Goal: Download file/media

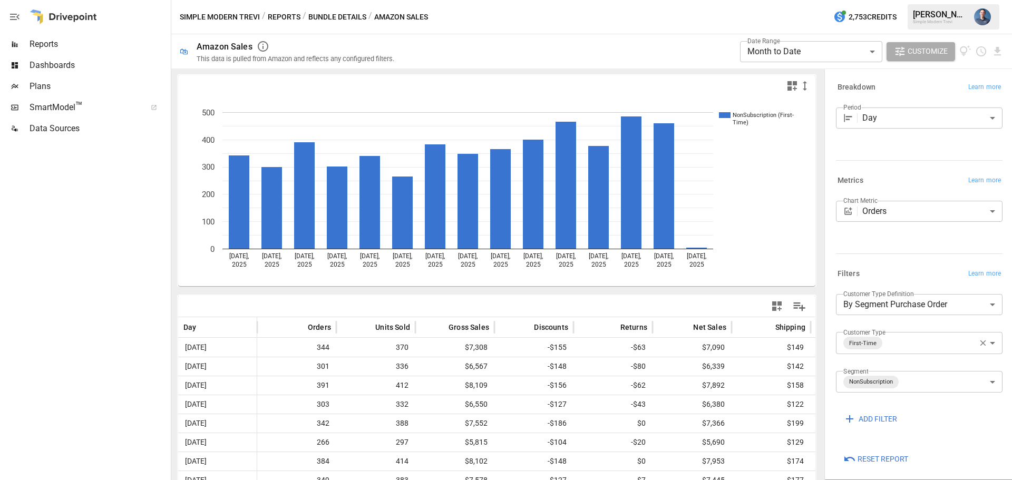
drag, startPoint x: 110, startPoint y: 206, endPoint x: 113, endPoint y: 186, distance: 20.3
click at [110, 206] on div at bounding box center [84, 309] width 169 height 341
click at [41, 45] on span "Reports" at bounding box center [99, 44] width 139 height 13
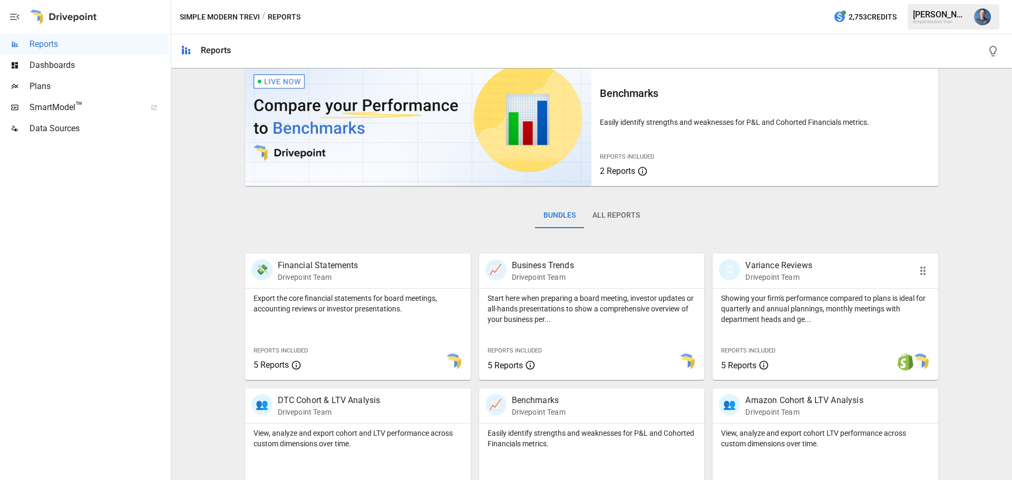
scroll to position [202, 0]
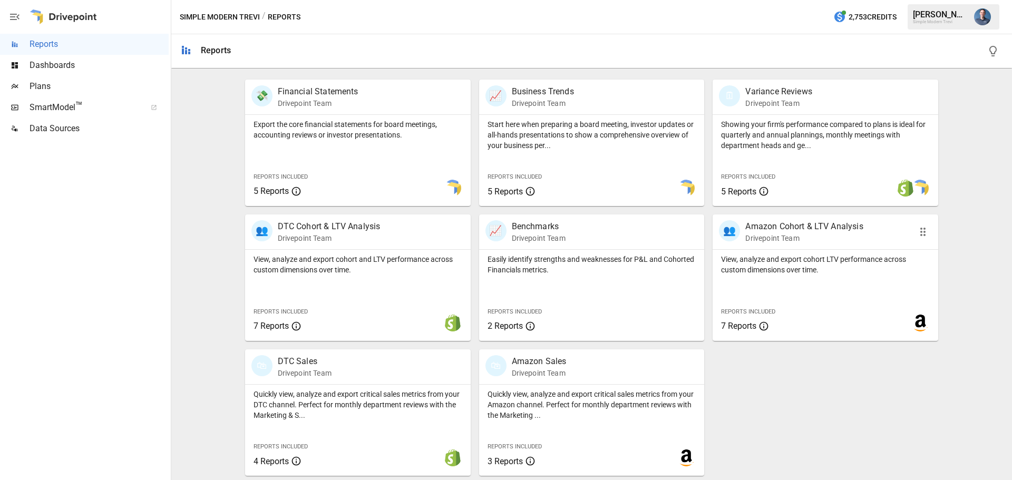
click at [817, 273] on p "View, analyze and export cohort LTV performance across custom dimensions over t…" at bounding box center [825, 264] width 209 height 21
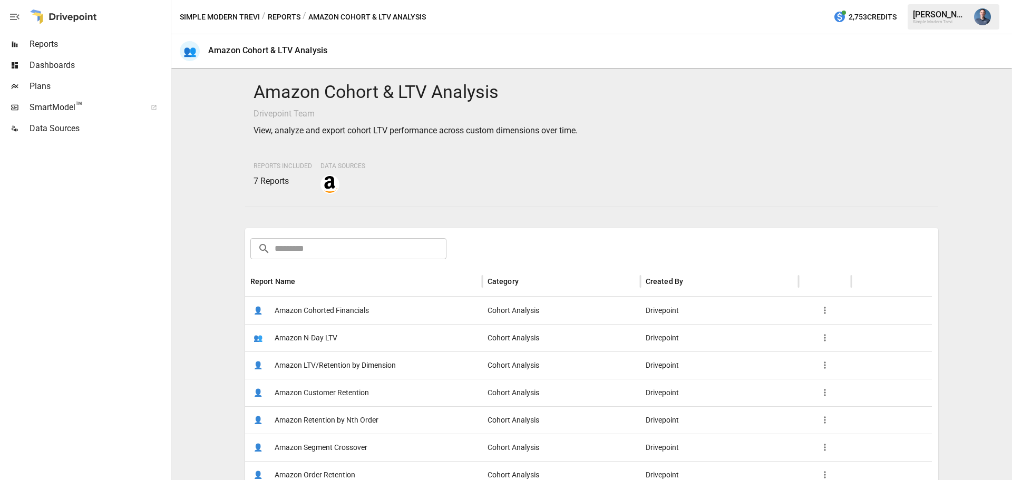
click at [351, 361] on span "Amazon LTV/Retention by Dimension" at bounding box center [335, 365] width 121 height 27
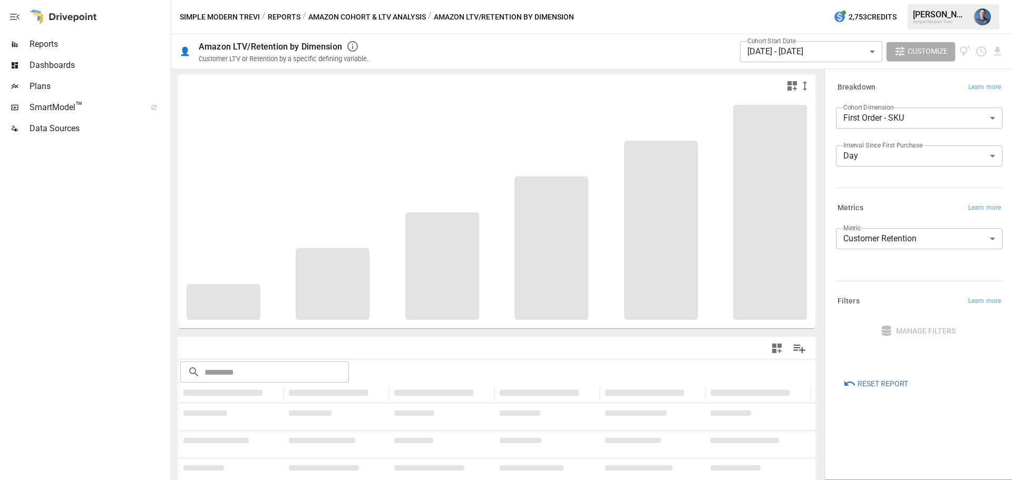
click at [815, 0] on body "**********" at bounding box center [506, 0] width 1012 height 0
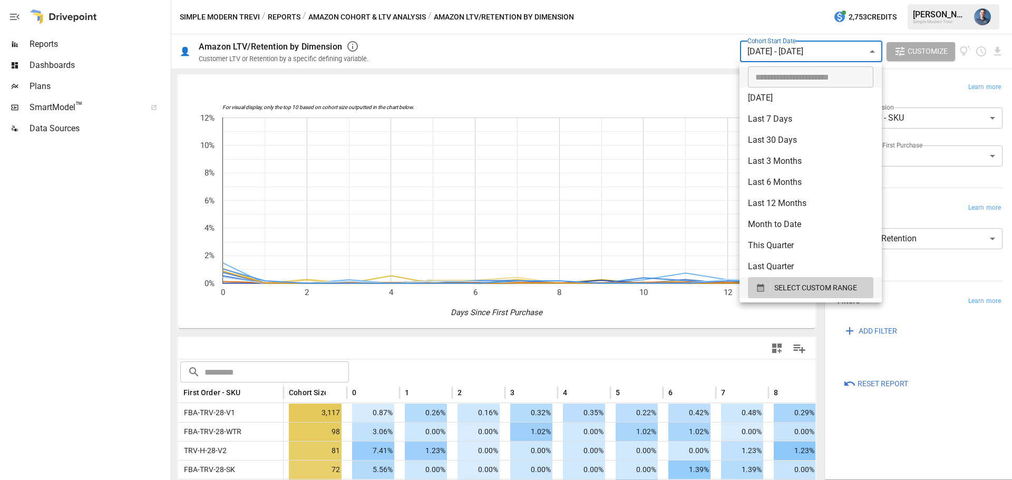
click at [791, 100] on li "[DATE]" at bounding box center [811, 98] width 142 height 21
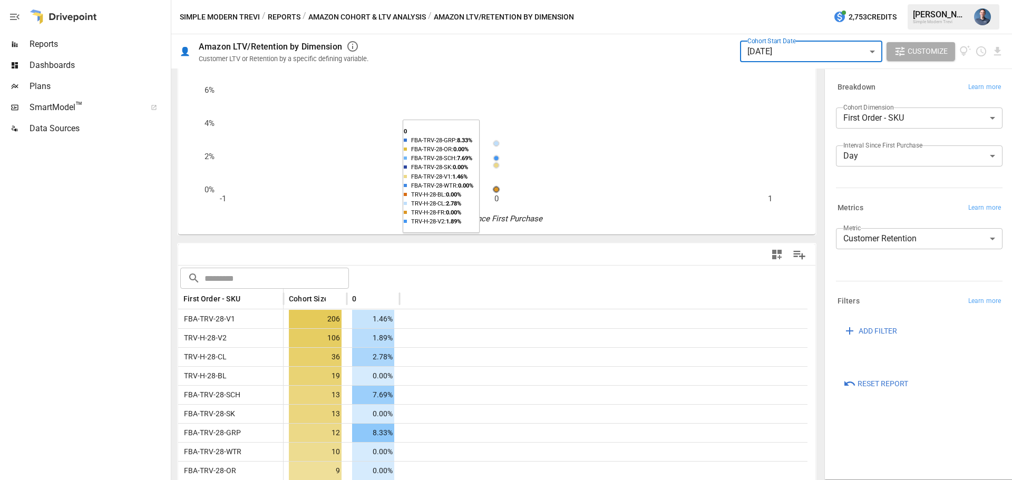
scroll to position [48, 0]
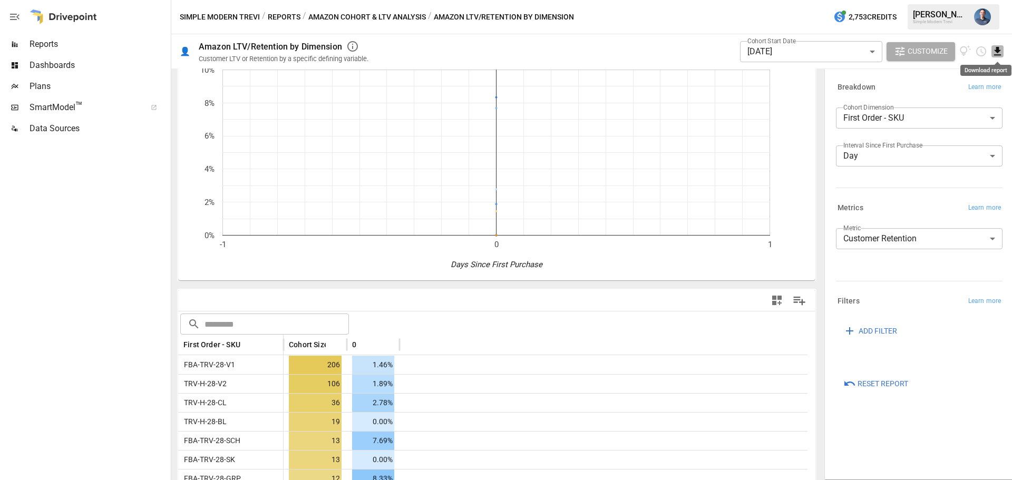
click at [995, 50] on icon "Download report" at bounding box center [997, 51] width 7 height 8
click at [963, 92] on li "Download as CSV" at bounding box center [962, 93] width 84 height 21
click at [822, 0] on body "Reports Dashboards Plans SmartModel ™ Data Sources Simple Modern Trevi / Report…" at bounding box center [506, 0] width 1012 height 0
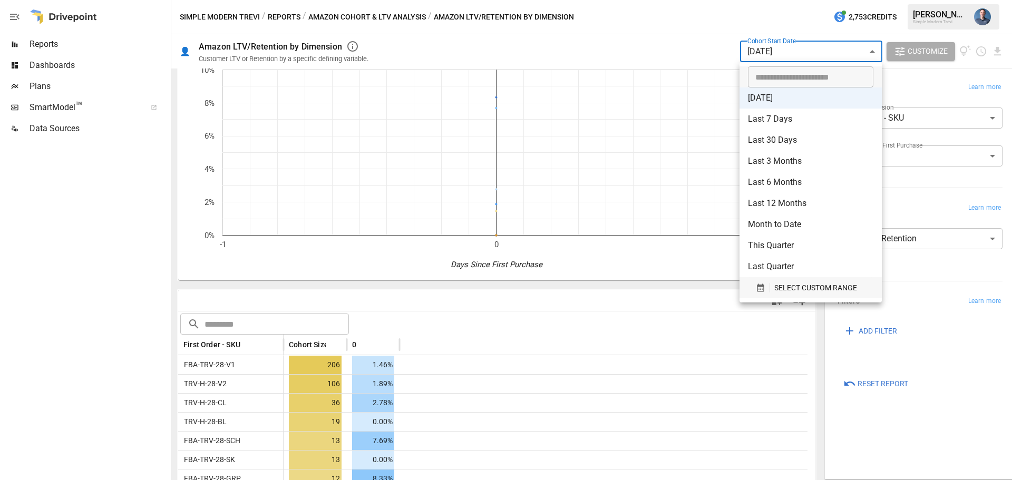
click at [810, 287] on span "SELECT CUSTOM RANGE" at bounding box center [815, 288] width 83 height 13
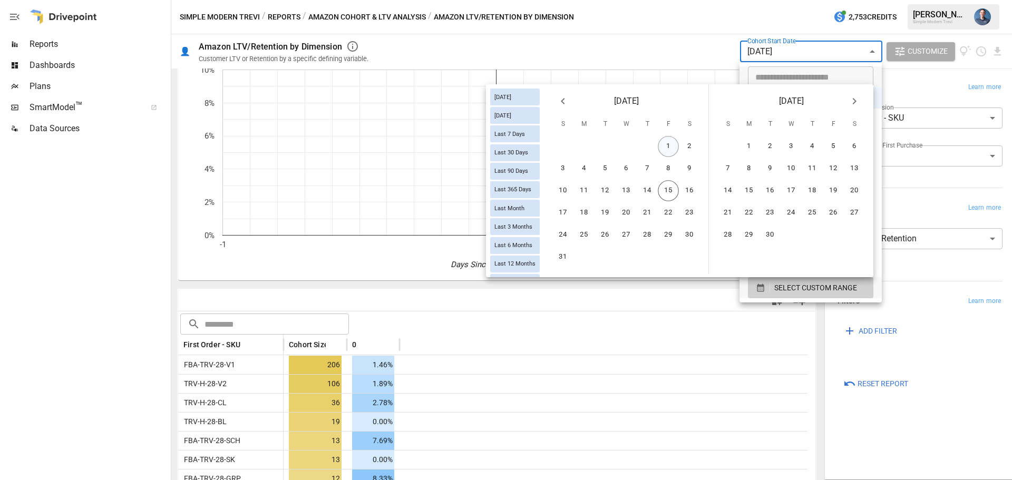
click at [668, 142] on button "1" at bounding box center [668, 146] width 21 height 21
click at [668, 164] on button "8" at bounding box center [668, 168] width 21 height 21
type input "******"
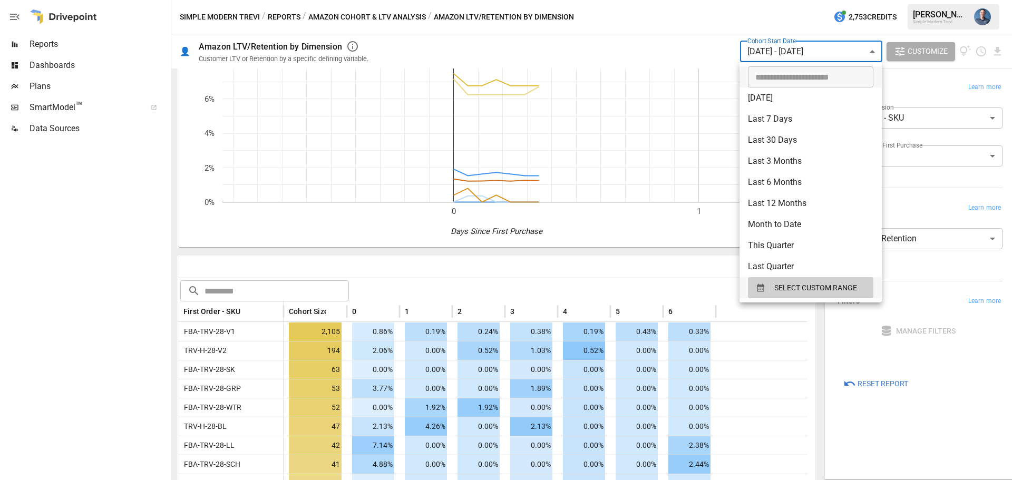
scroll to position [48, 0]
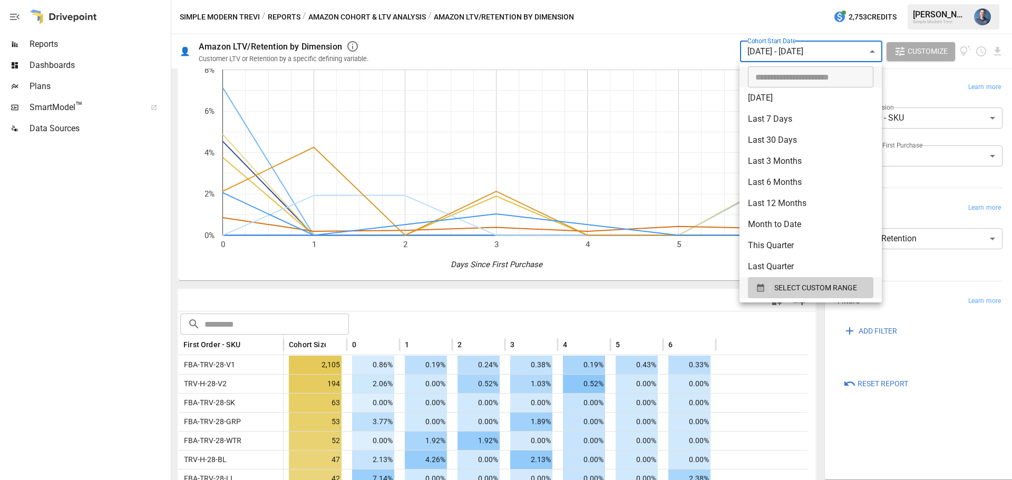
click at [603, 305] on div at bounding box center [506, 240] width 1012 height 480
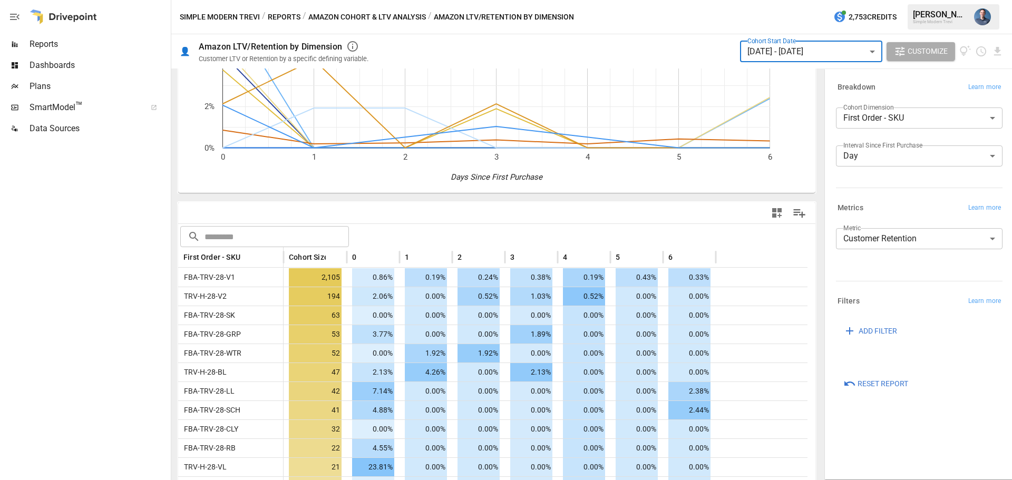
scroll to position [153, 0]
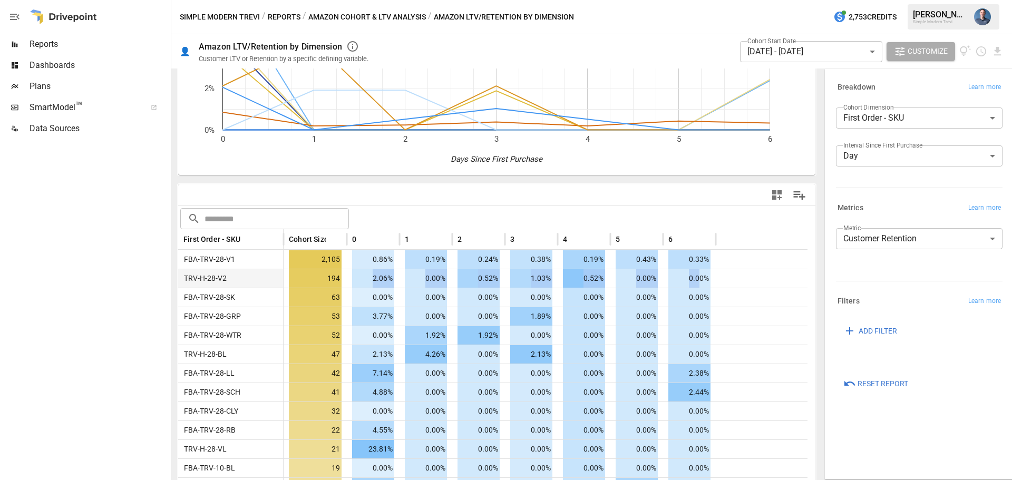
drag, startPoint x: 383, startPoint y: 277, endPoint x: 702, endPoint y: 276, distance: 318.9
click at [702, 276] on div "TRV-H-28-V2 194 2.06% 0.00% 0.52% 1.03% 0.52% 0.00% 0.00%" at bounding box center [492, 278] width 629 height 19
click at [702, 276] on span "0.00%" at bounding box center [689, 278] width 42 height 18
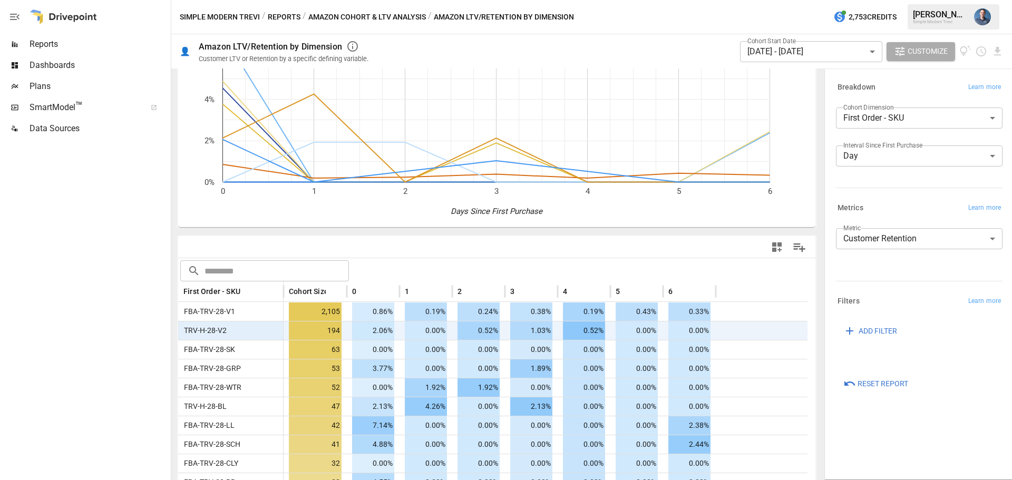
scroll to position [101, 0]
click at [801, 0] on body "Reports Dashboards Plans SmartModel ™ Data Sources Simple Modern Trevi / Report…" at bounding box center [506, 0] width 1012 height 0
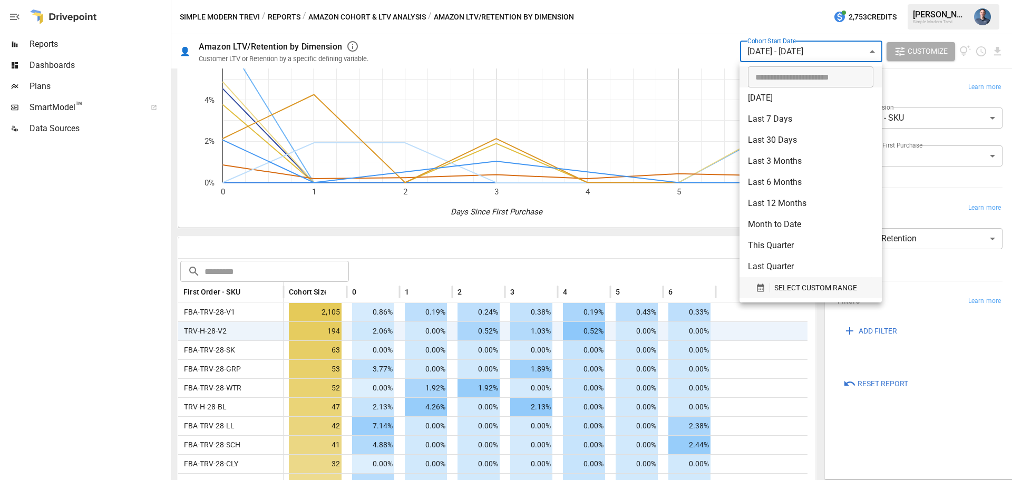
click at [799, 283] on span "SELECT CUSTOM RANGE" at bounding box center [815, 288] width 83 height 13
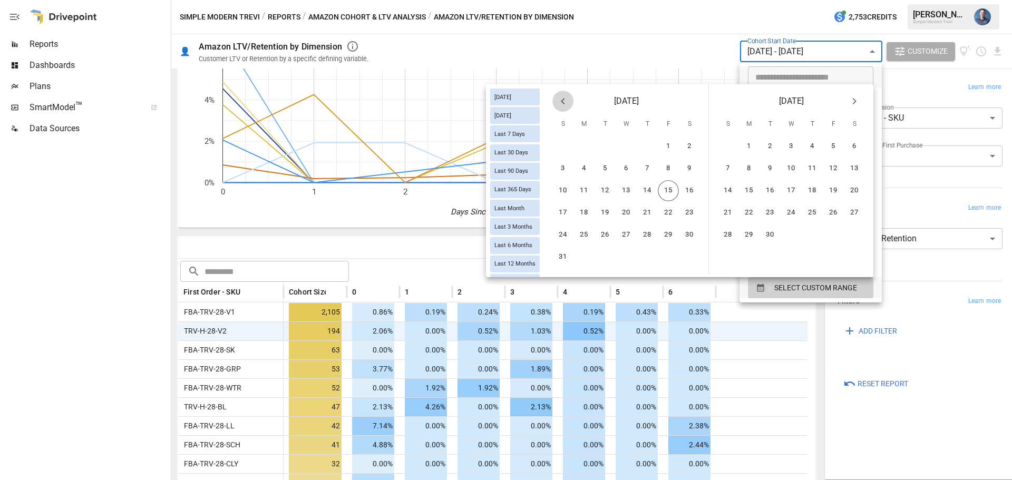
click at [567, 106] on icon "Previous month" at bounding box center [563, 101] width 13 height 13
click at [692, 166] on button "12" at bounding box center [689, 168] width 21 height 21
click at [816, 168] on button "7" at bounding box center [812, 168] width 21 height 21
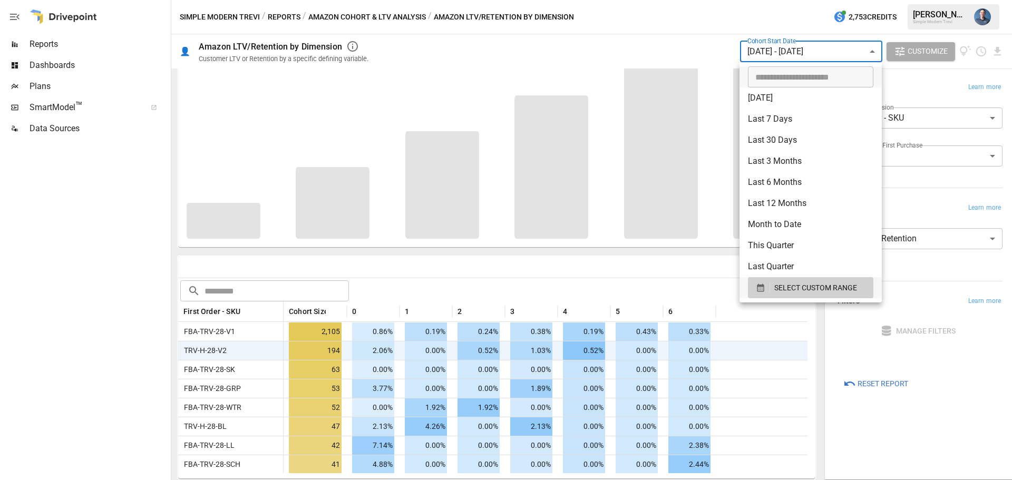
scroll to position [81, 0]
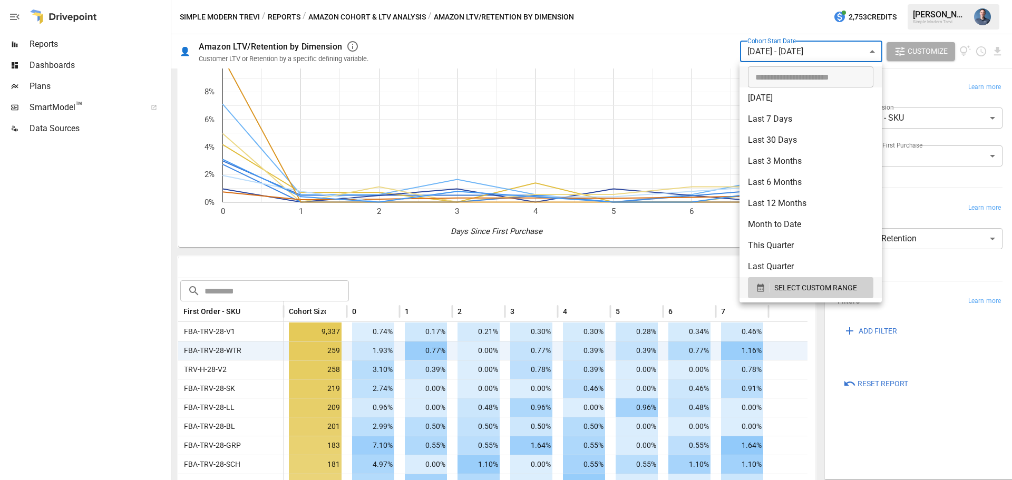
click at [544, 262] on div at bounding box center [506, 240] width 1012 height 480
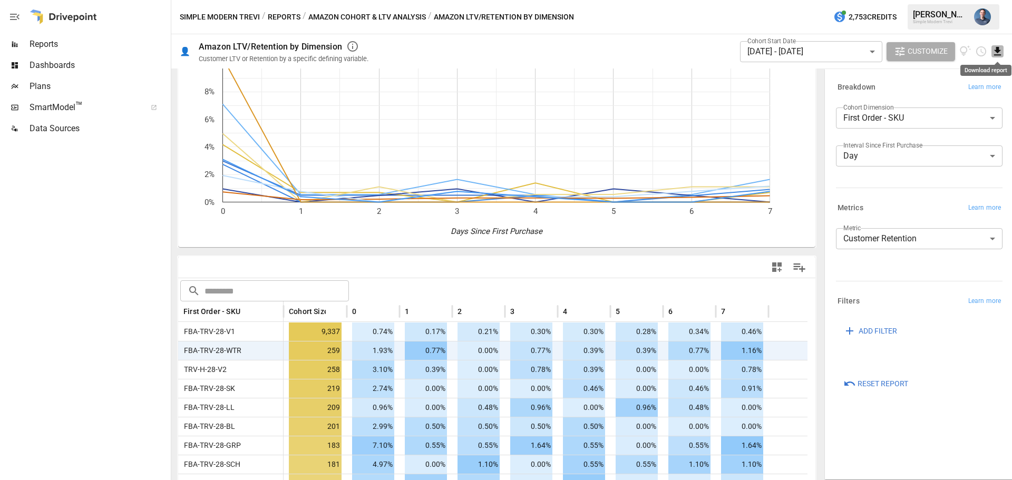
click at [996, 54] on icon "Download report" at bounding box center [998, 51] width 12 height 12
click at [945, 91] on li "Download as CSV" at bounding box center [962, 93] width 84 height 21
click at [797, 0] on body "Reports Dashboards Plans SmartModel ™ Data Sources Simple Modern Trevi / Report…" at bounding box center [506, 0] width 1012 height 0
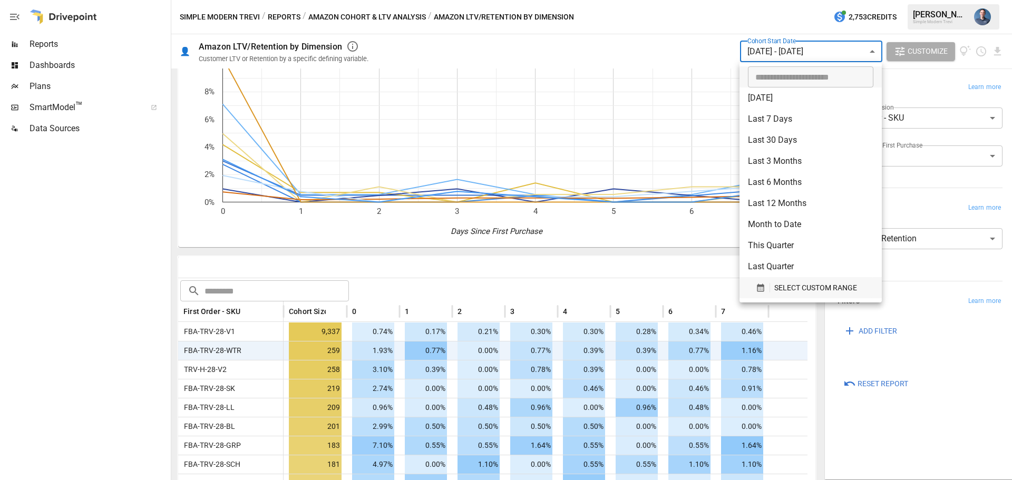
click at [800, 289] on span "SELECT CUSTOM RANGE" at bounding box center [815, 288] width 83 height 13
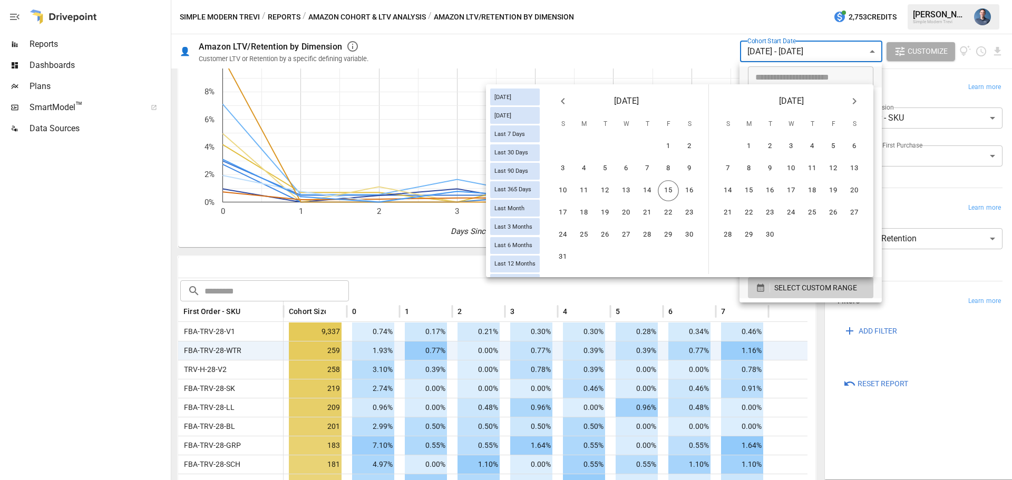
click at [561, 102] on icon "Previous month" at bounding box center [563, 101] width 13 height 13
click at [687, 171] on button "12" at bounding box center [689, 168] width 21 height 21
click at [648, 232] on button "31" at bounding box center [647, 235] width 21 height 21
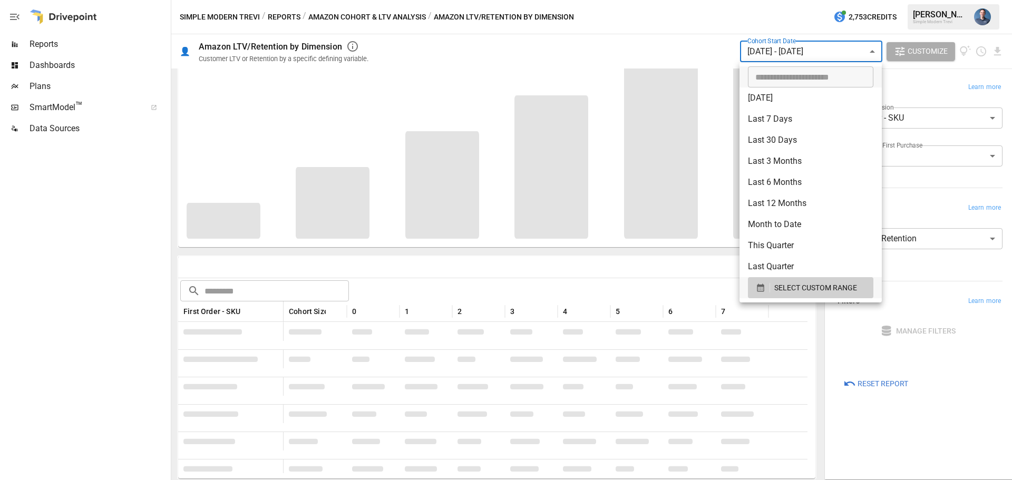
click at [505, 270] on div at bounding box center [506, 240] width 1012 height 480
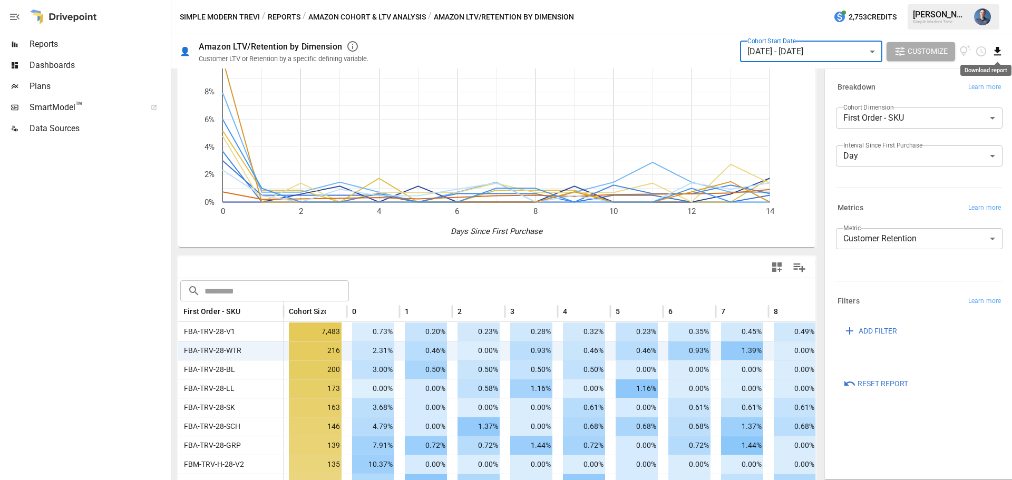
click at [1001, 50] on icon "Download report" at bounding box center [998, 51] width 12 height 12
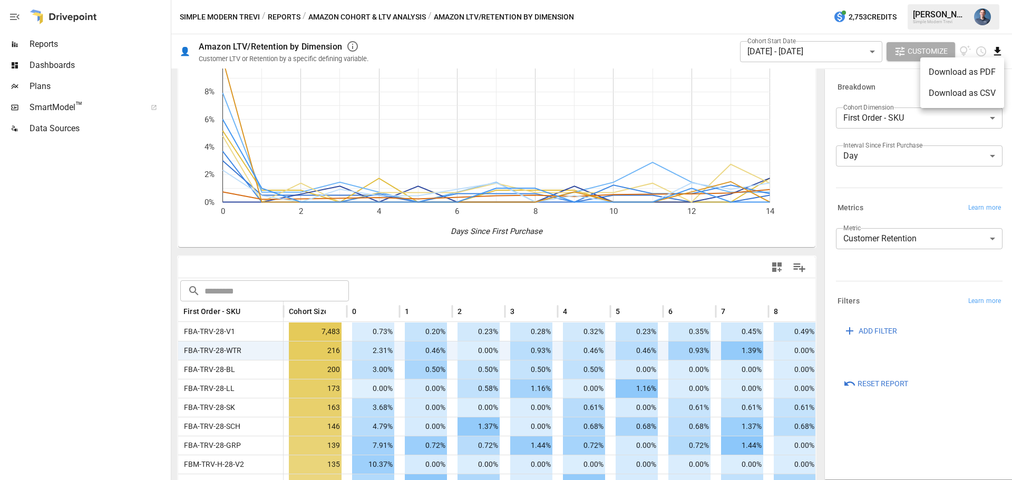
click at [964, 91] on li "Download as CSV" at bounding box center [962, 93] width 84 height 21
click at [117, 337] on div at bounding box center [84, 309] width 169 height 341
